Goal: Information Seeking & Learning: Find specific fact

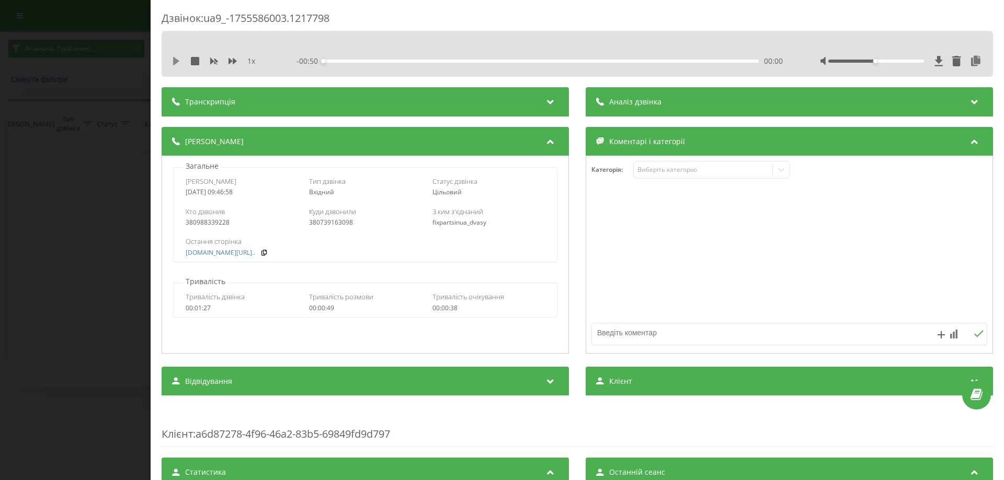
click at [175, 61] on icon at bounding box center [176, 61] width 6 height 8
click at [177, 63] on icon at bounding box center [176, 61] width 8 height 8
drag, startPoint x: 420, startPoint y: 61, endPoint x: 300, endPoint y: 65, distance: 120.8
click at [300, 65] on div "- 00:50 00:00 00:00" at bounding box center [539, 61] width 486 height 10
drag, startPoint x: 268, startPoint y: 21, endPoint x: 350, endPoint y: 22, distance: 82.1
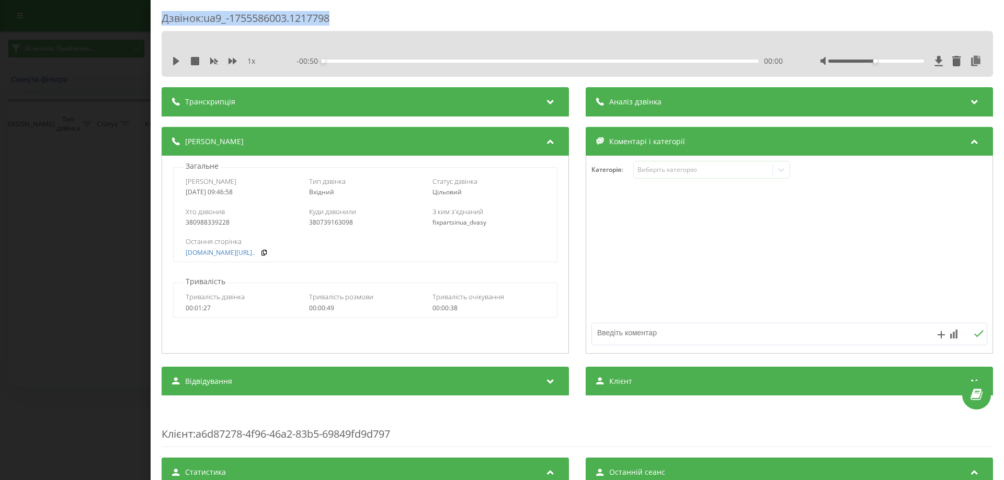
click at [338, 20] on div "Дзвінок : ua9_-1755586003.1217798" at bounding box center [577, 21] width 831 height 20
copy div "Дзвінок : ua9_-1755586003.1217798"
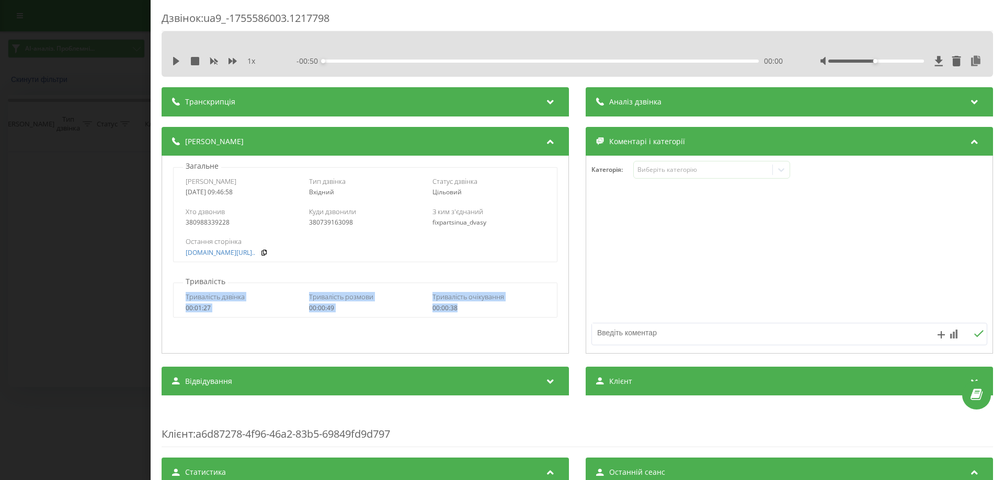
drag, startPoint x: 184, startPoint y: 295, endPoint x: 560, endPoint y: 315, distance: 377.5
click at [560, 315] on div "Загальне Дата дзвінка 2025-08-19 09:46:58 Тип дзвінка Вхідний Статус дзвінка Ці…" at bounding box center [365, 255] width 407 height 198
copy div "Тривалість дзвінка 00:01:27 Тривалість розмови 00:00:49 Тривалість очікування 0…"
click at [491, 304] on div "Тривалість очікування 00:00:38" at bounding box center [488, 302] width 112 height 20
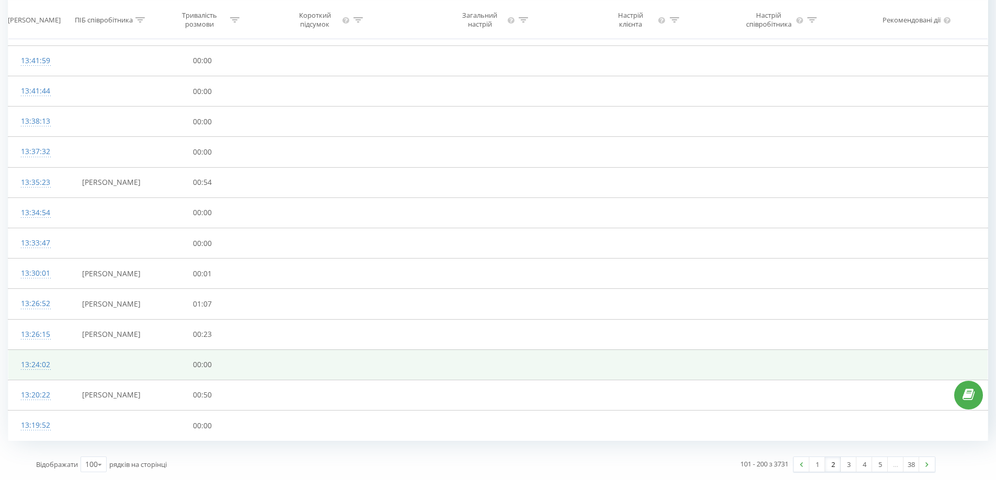
drag, startPoint x: 595, startPoint y: 287, endPoint x: 697, endPoint y: 363, distance: 127.5
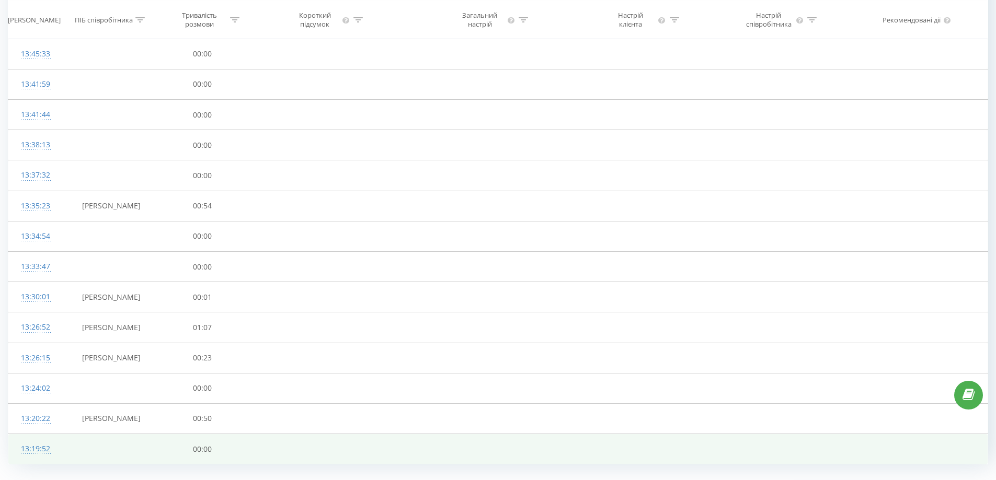
scroll to position [2778, 0]
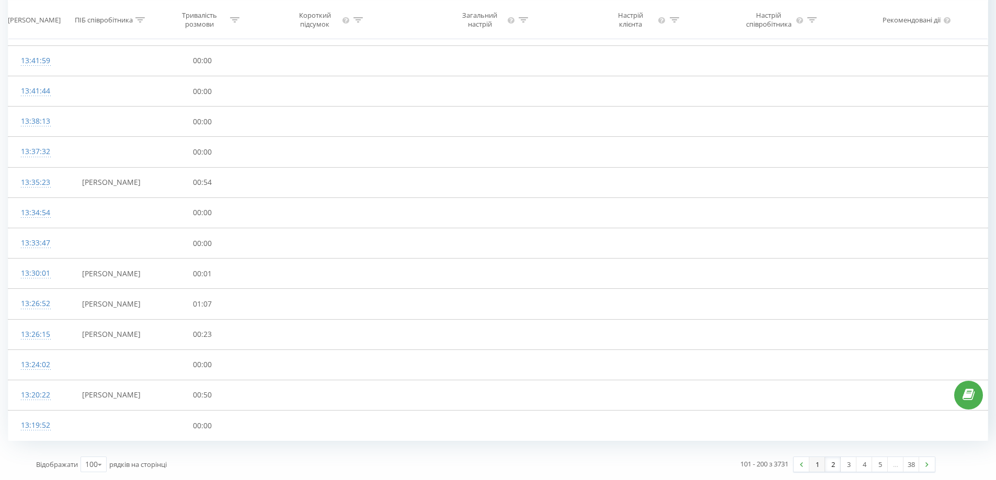
click at [819, 470] on link "1" at bounding box center [817, 464] width 16 height 15
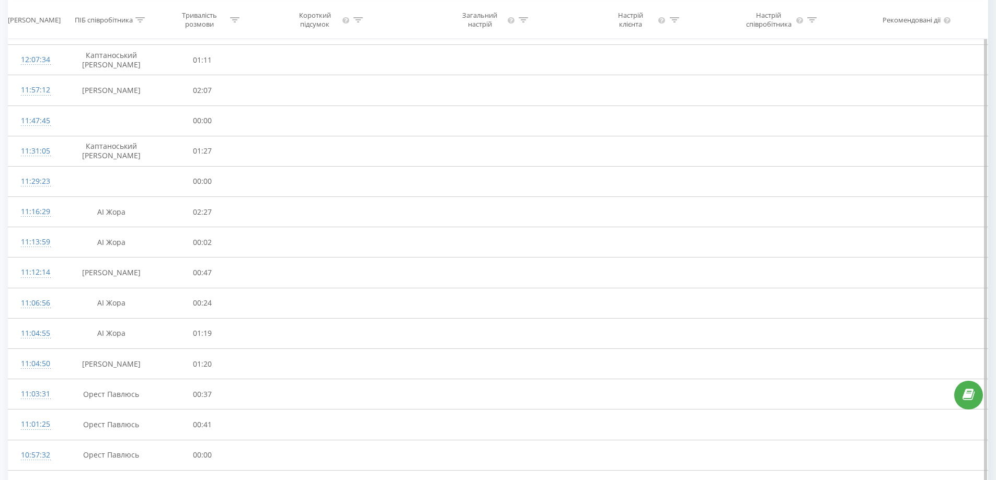
scroll to position [2757, 0]
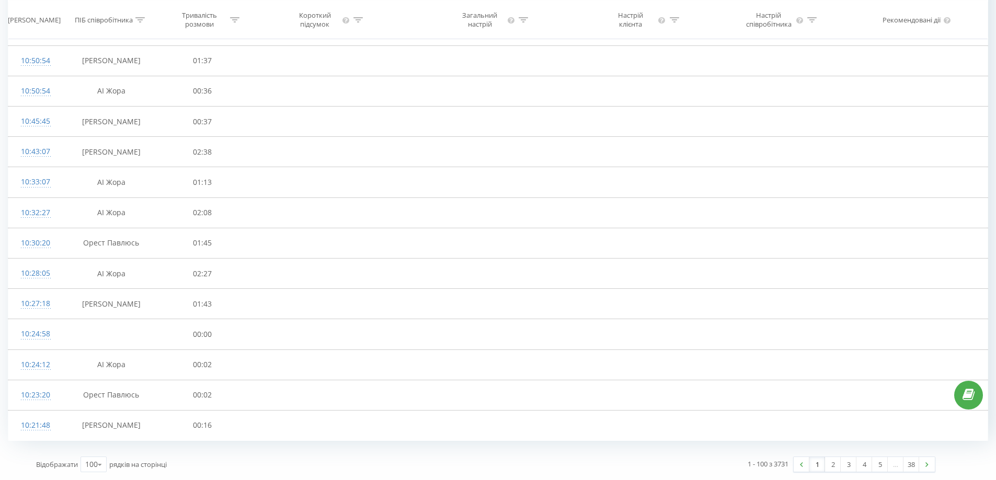
drag, startPoint x: 486, startPoint y: 118, endPoint x: 773, endPoint y: 476, distance: 458.9
click at [817, 467] on link "1" at bounding box center [817, 464] width 16 height 15
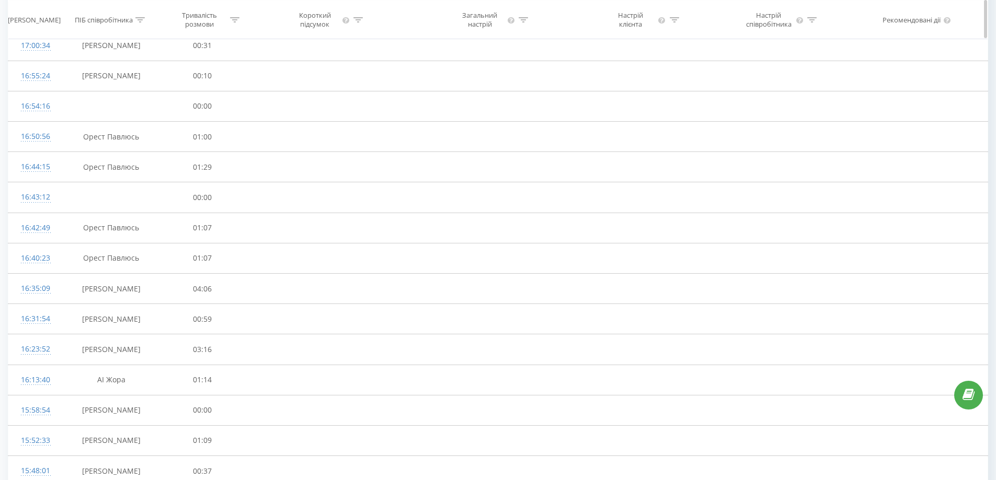
drag, startPoint x: 444, startPoint y: 259, endPoint x: 171, endPoint y: 38, distance: 350.8
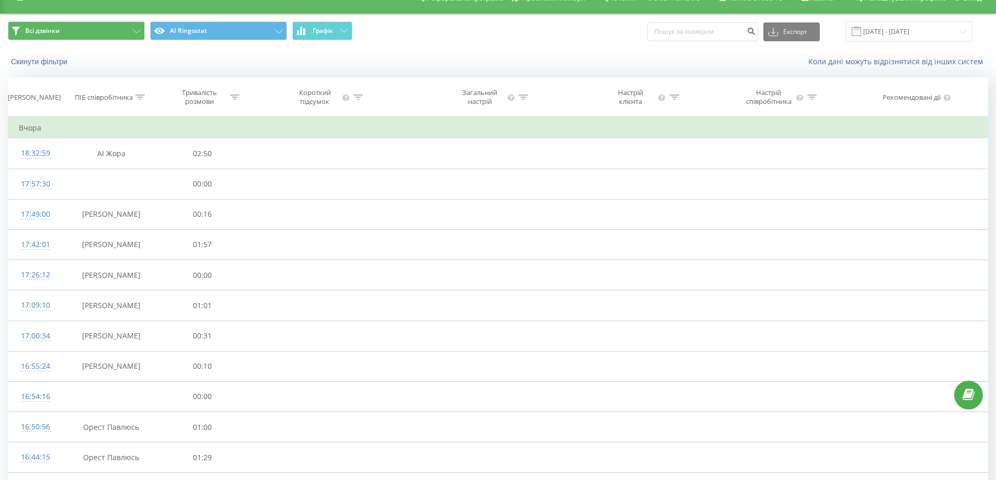
scroll to position [0, 0]
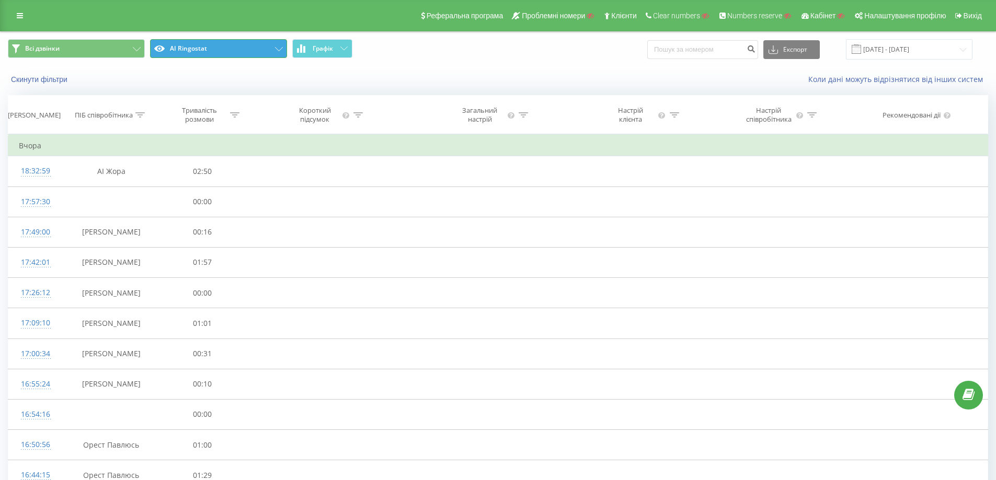
click at [198, 54] on button "AI Ringostat" at bounding box center [218, 48] width 137 height 19
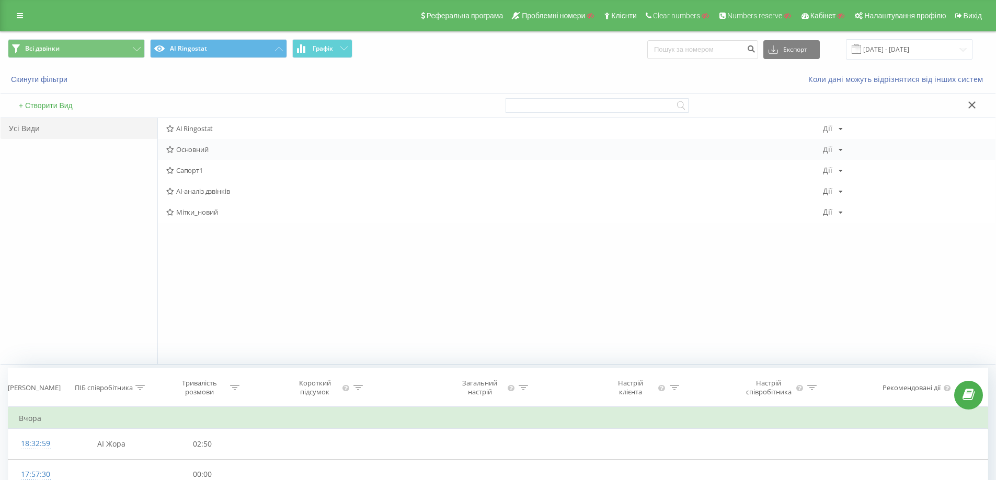
click at [210, 148] on span "Основний" at bounding box center [494, 149] width 657 height 7
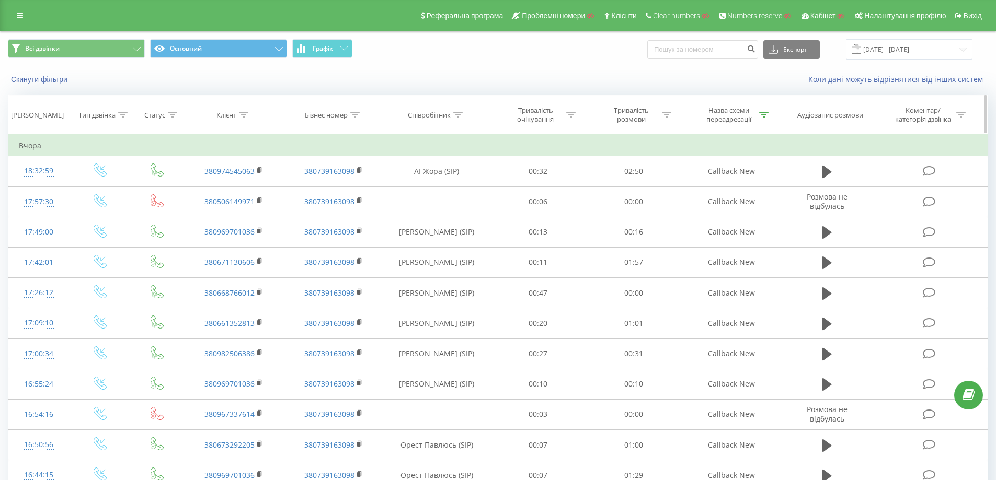
click at [110, 117] on div "Тип дзвінка" at bounding box center [96, 115] width 37 height 9
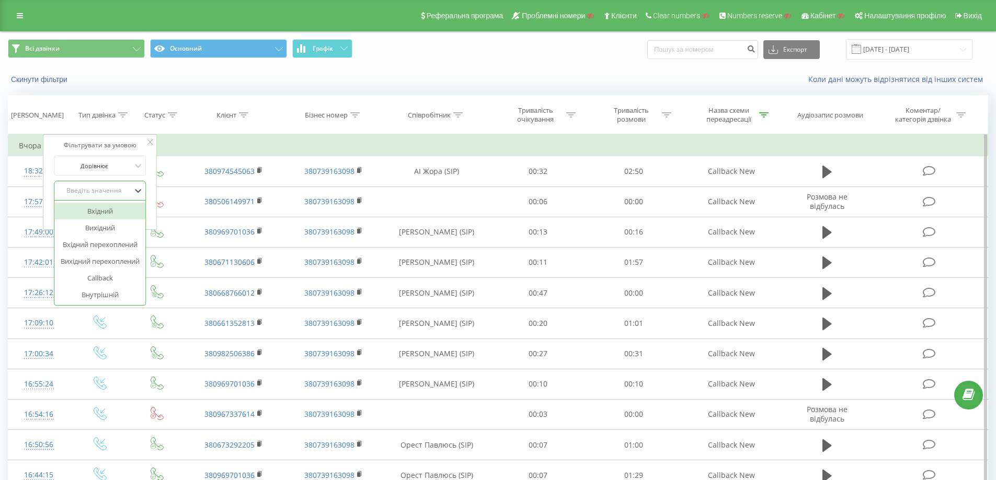
click at [114, 189] on div "Введіть значення" at bounding box center [94, 191] width 74 height 8
click at [112, 212] on div "Вхідний" at bounding box center [99, 211] width 91 height 17
click at [130, 209] on span "OK" at bounding box center [122, 212] width 29 height 16
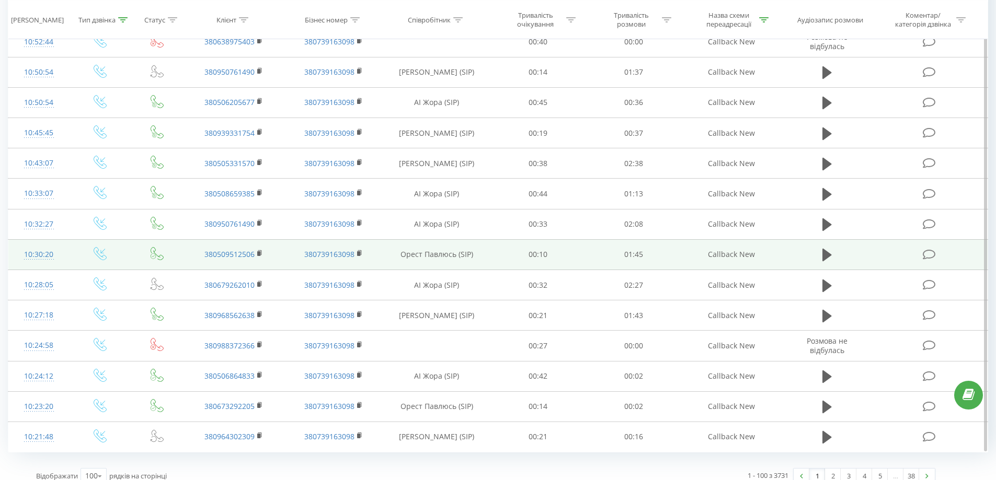
scroll to position [2757, 0]
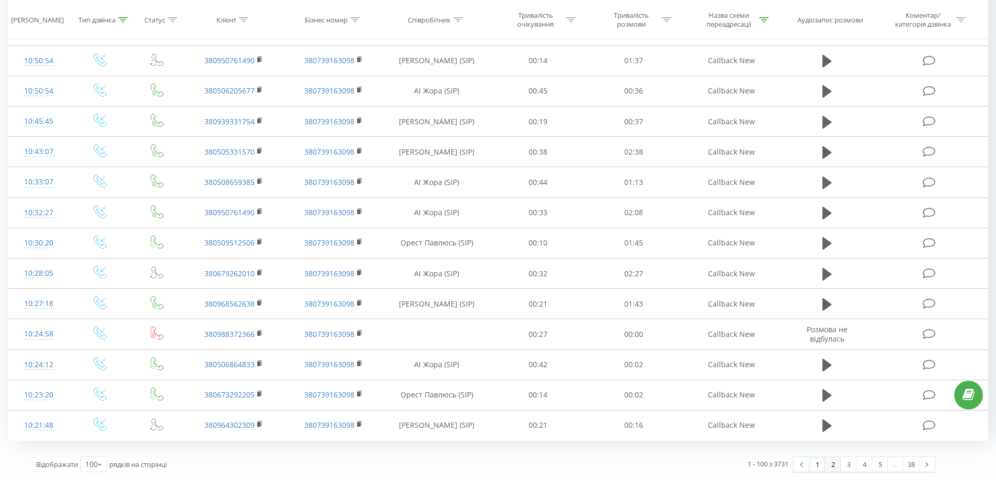
click at [831, 468] on link "2" at bounding box center [833, 464] width 16 height 15
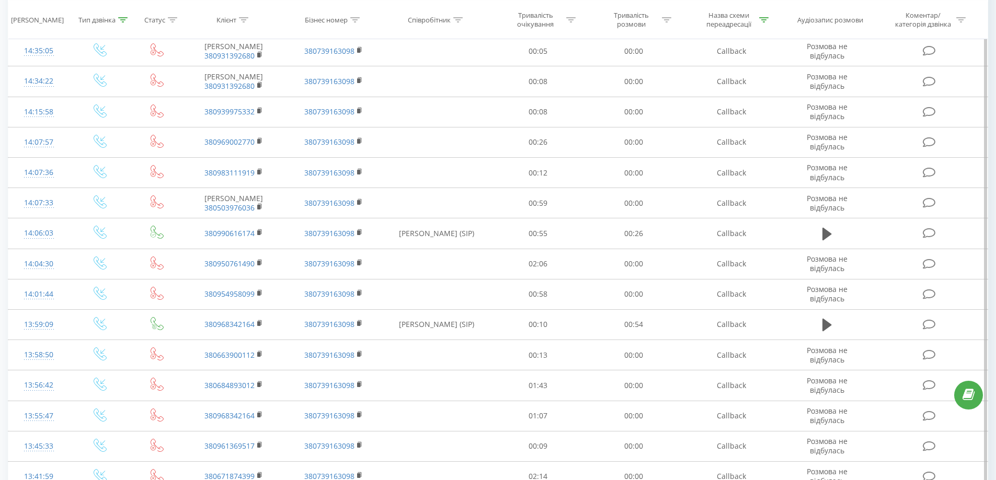
scroll to position [2811, 0]
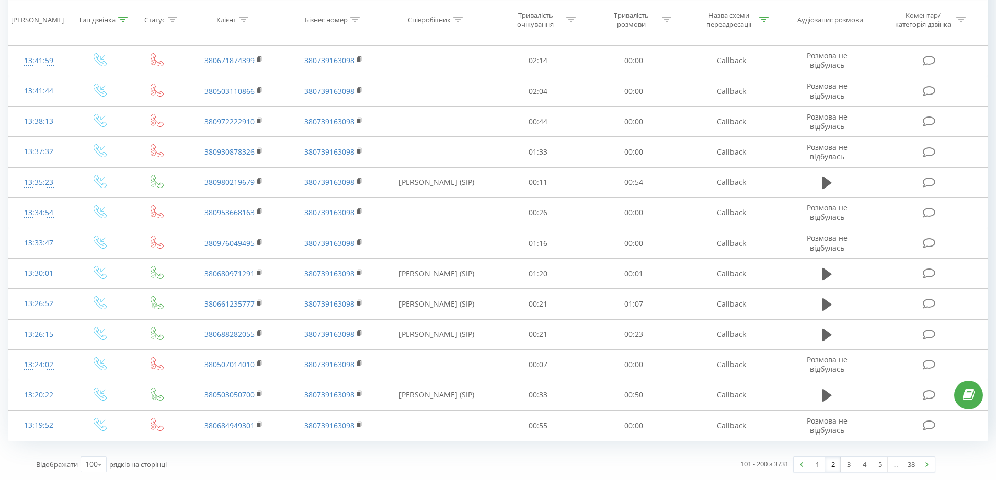
drag, startPoint x: 671, startPoint y: 220, endPoint x: 792, endPoint y: 472, distance: 279.4
click at [851, 470] on link "3" at bounding box center [849, 464] width 16 height 15
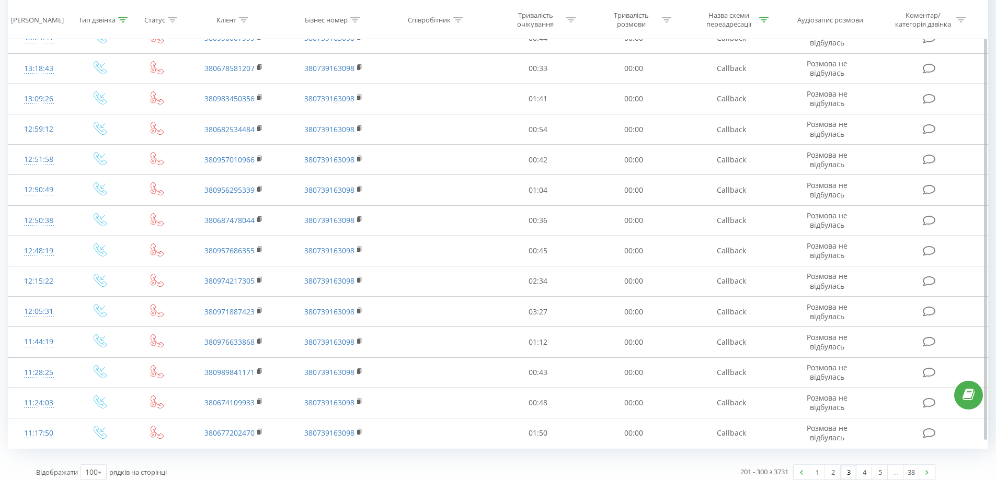
drag, startPoint x: 635, startPoint y: 169, endPoint x: 651, endPoint y: 296, distance: 128.1
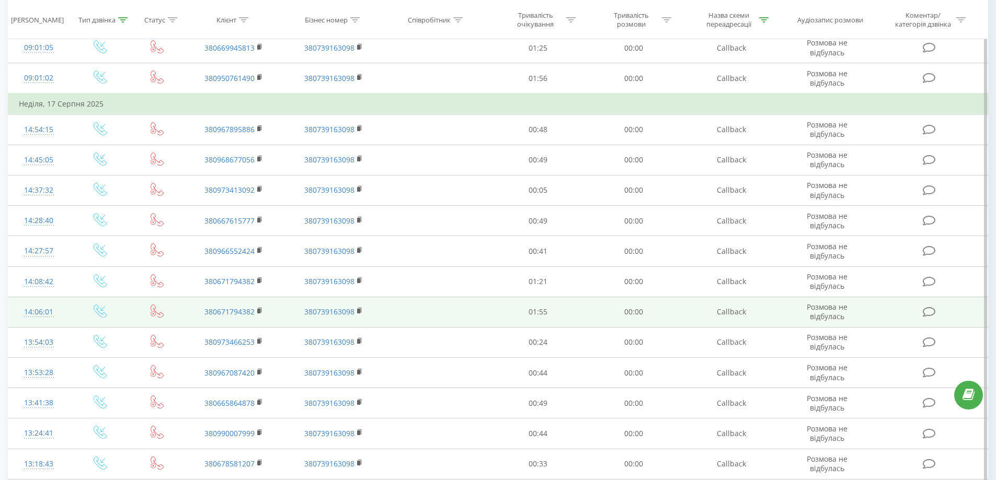
drag, startPoint x: 681, startPoint y: 235, endPoint x: 684, endPoint y: 226, distance: 9.9
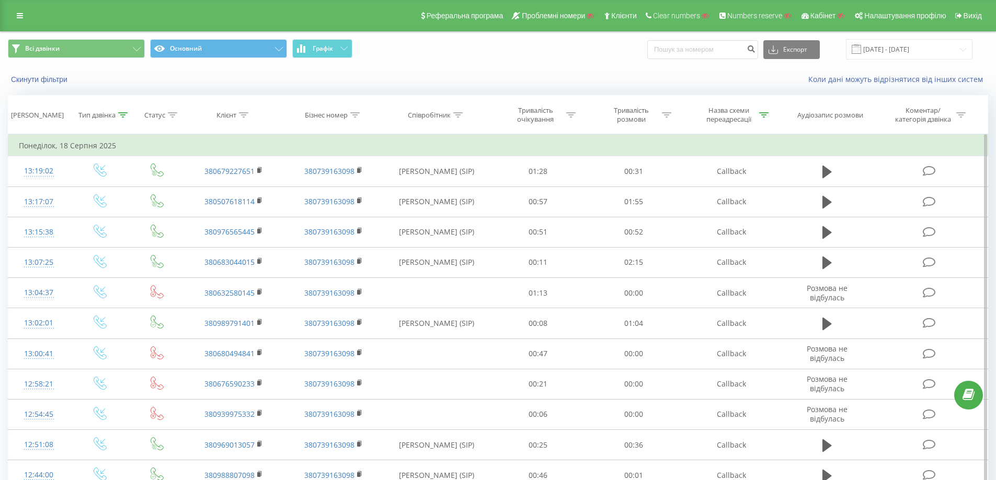
drag, startPoint x: 564, startPoint y: 279, endPoint x: 566, endPoint y: 181, distance: 97.8
click at [749, 123] on div "Назва схеми переадресації" at bounding box center [729, 115] width 56 height 18
click at [756, 116] on div "Назва схеми переадресації" at bounding box center [729, 115] width 56 height 18
click at [756, 115] on div "Назва схеми переадресації" at bounding box center [729, 115] width 56 height 18
click at [757, 162] on div at bounding box center [726, 166] width 74 height 10
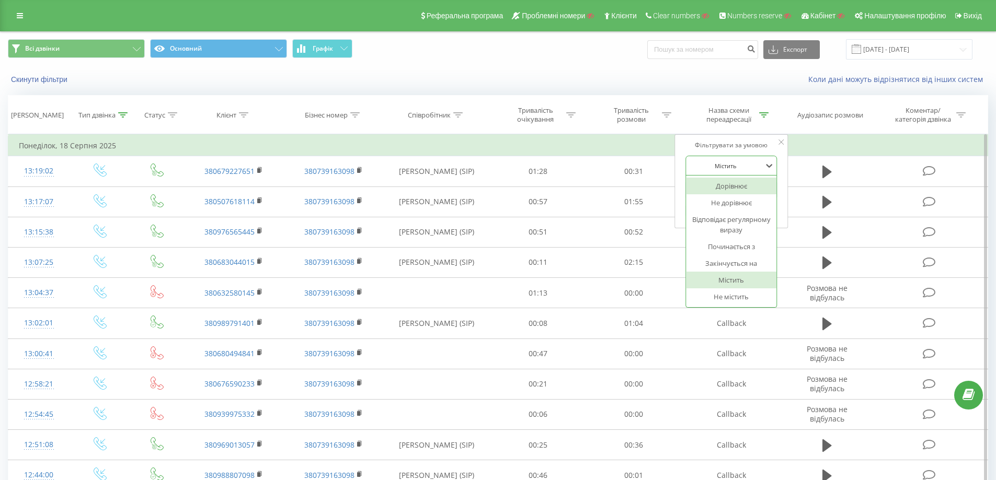
click at [709, 140] on div "Фільтрувати за умовою" at bounding box center [731, 145] width 92 height 10
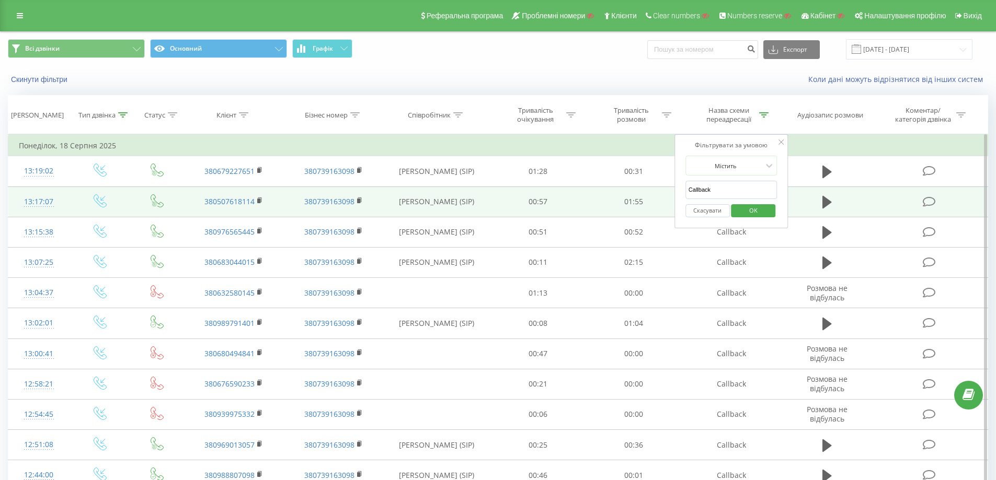
drag, startPoint x: 736, startPoint y: 190, endPoint x: 621, endPoint y: 190, distance: 114.5
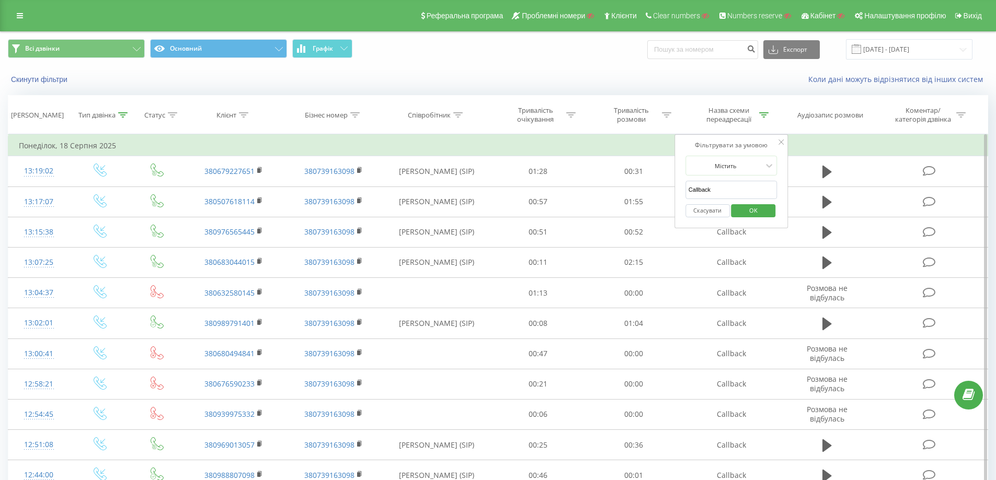
click at [705, 208] on button "Скасувати" at bounding box center [707, 210] width 44 height 13
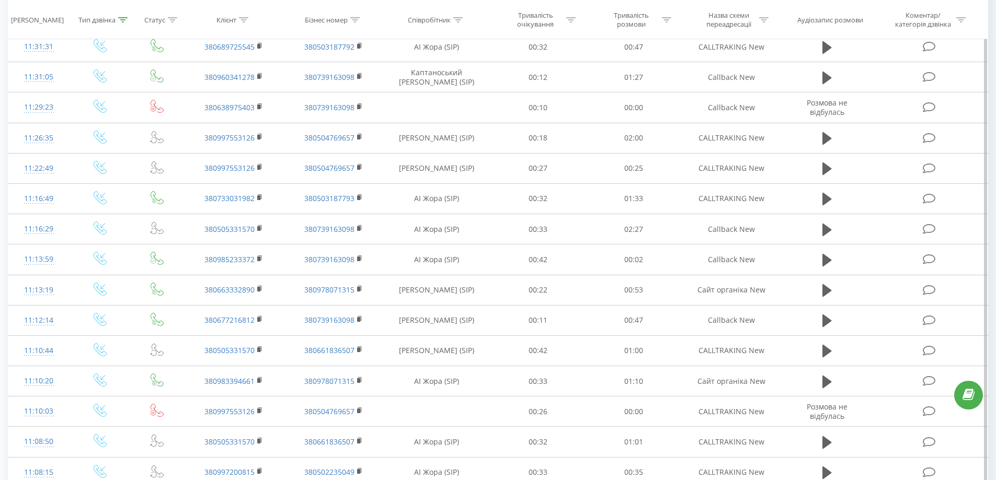
scroll to position [2775, 0]
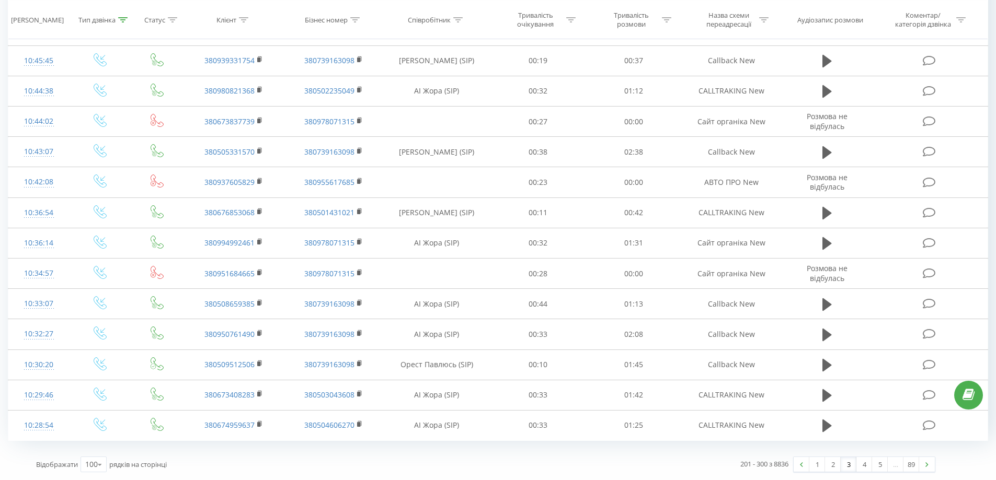
drag, startPoint x: 580, startPoint y: 186, endPoint x: 723, endPoint y: 477, distance: 324.3
click at [818, 467] on link "1" at bounding box center [817, 464] width 16 height 15
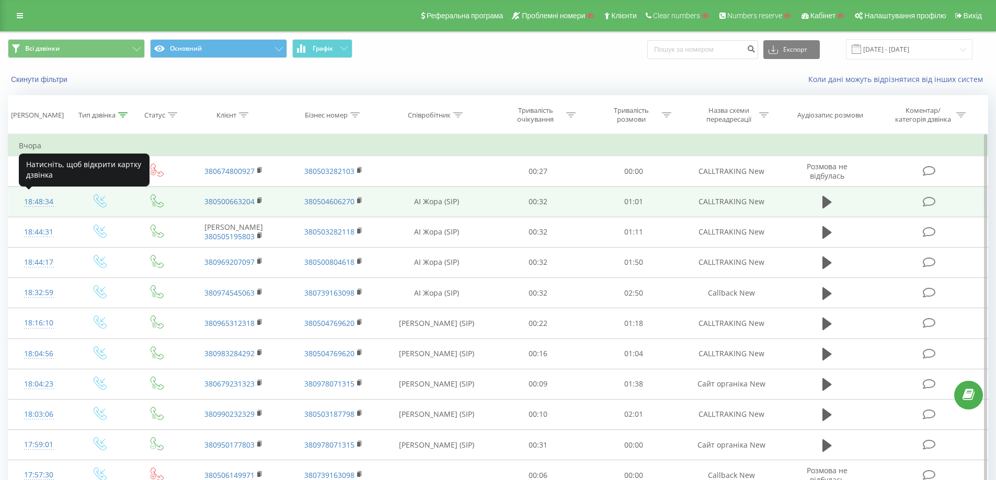
click at [47, 204] on div "18:48:34" at bounding box center [39, 202] width 40 height 20
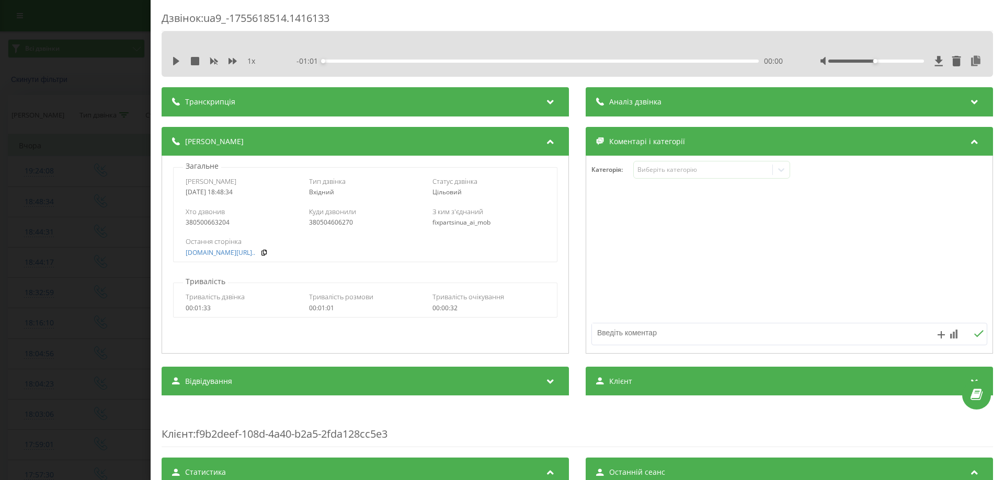
drag, startPoint x: 185, startPoint y: 192, endPoint x: 251, endPoint y: 190, distance: 67.0
click at [251, 190] on div "Дата дзвінка 2025-08-19 18:48:34 Тип дзвінка Вхідний Статус дзвінка Цільовий" at bounding box center [365, 186] width 383 height 30
copy div "2025-08-19 18:48:34"
drag, startPoint x: 343, startPoint y: 17, endPoint x: 209, endPoint y: 18, distance: 134.4
click at [209, 18] on div "Дзвінок : ua9_-1755618514.1416133" at bounding box center [577, 21] width 831 height 20
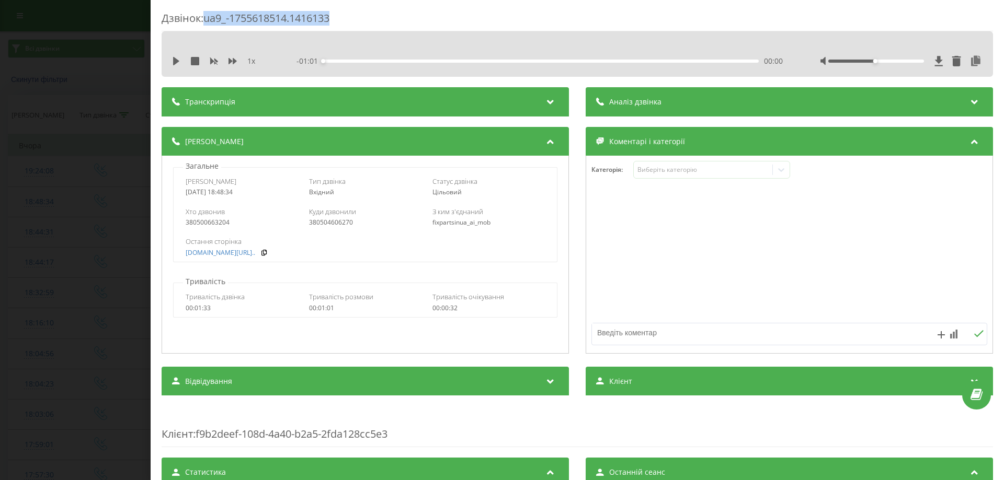
copy div "ua9_-1755618514.1416133"
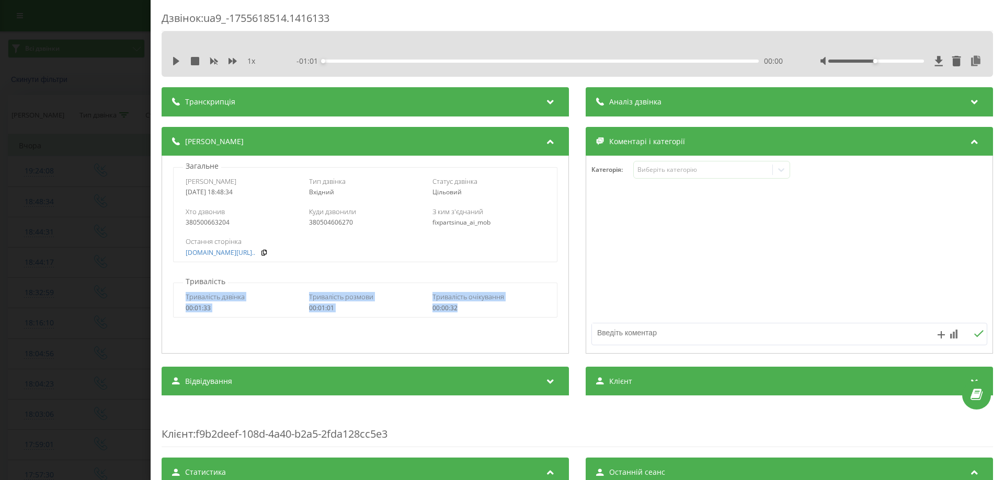
drag, startPoint x: 185, startPoint y: 298, endPoint x: 458, endPoint y: 307, distance: 273.6
click at [458, 307] on div "Тривалість дзвінка 00:01:33 Тривалість розмови 00:01:01 Тривалість очікування 0…" at bounding box center [365, 302] width 383 height 30
copy div "Тривалість дзвінка 00:01:33 Тривалість розмови 00:01:01 Тривалість очікування 0…"
click at [441, 300] on span "Тривалість очікування" at bounding box center [468, 296] width 72 height 9
